Goal: Find specific page/section: Find specific page/section

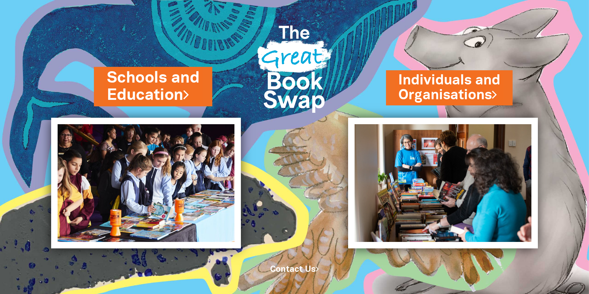
click at [175, 102] on link "Schools and Education" at bounding box center [153, 86] width 92 height 39
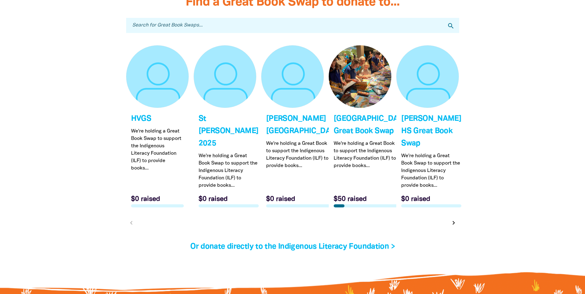
scroll to position [1910, 0]
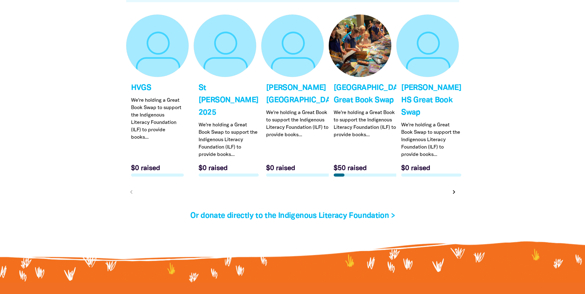
click at [452, 196] on icon "chevron_right" at bounding box center [453, 191] width 7 height 7
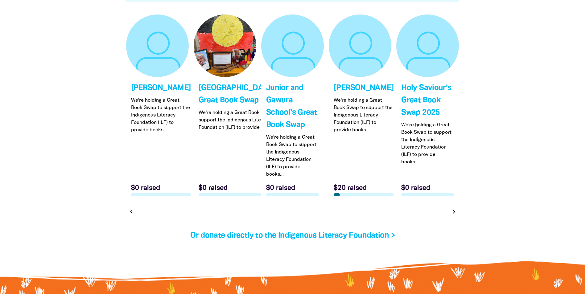
click at [454, 215] on icon "chevron_right" at bounding box center [453, 211] width 7 height 7
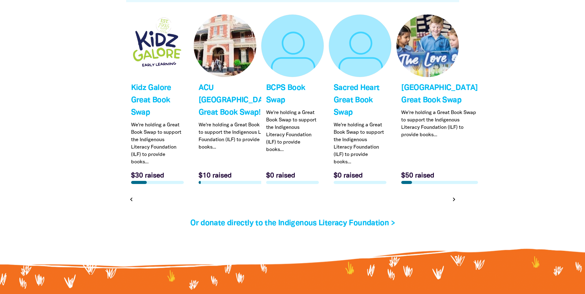
click at [455, 203] on icon "chevron_right" at bounding box center [453, 199] width 7 height 7
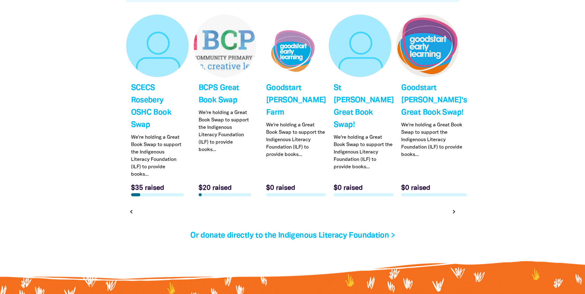
click at [455, 211] on icon "chevron_right" at bounding box center [453, 211] width 7 height 7
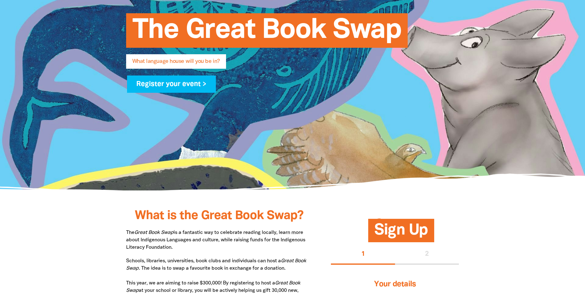
scroll to position [0, 0]
